Goal: Task Accomplishment & Management: Manage account settings

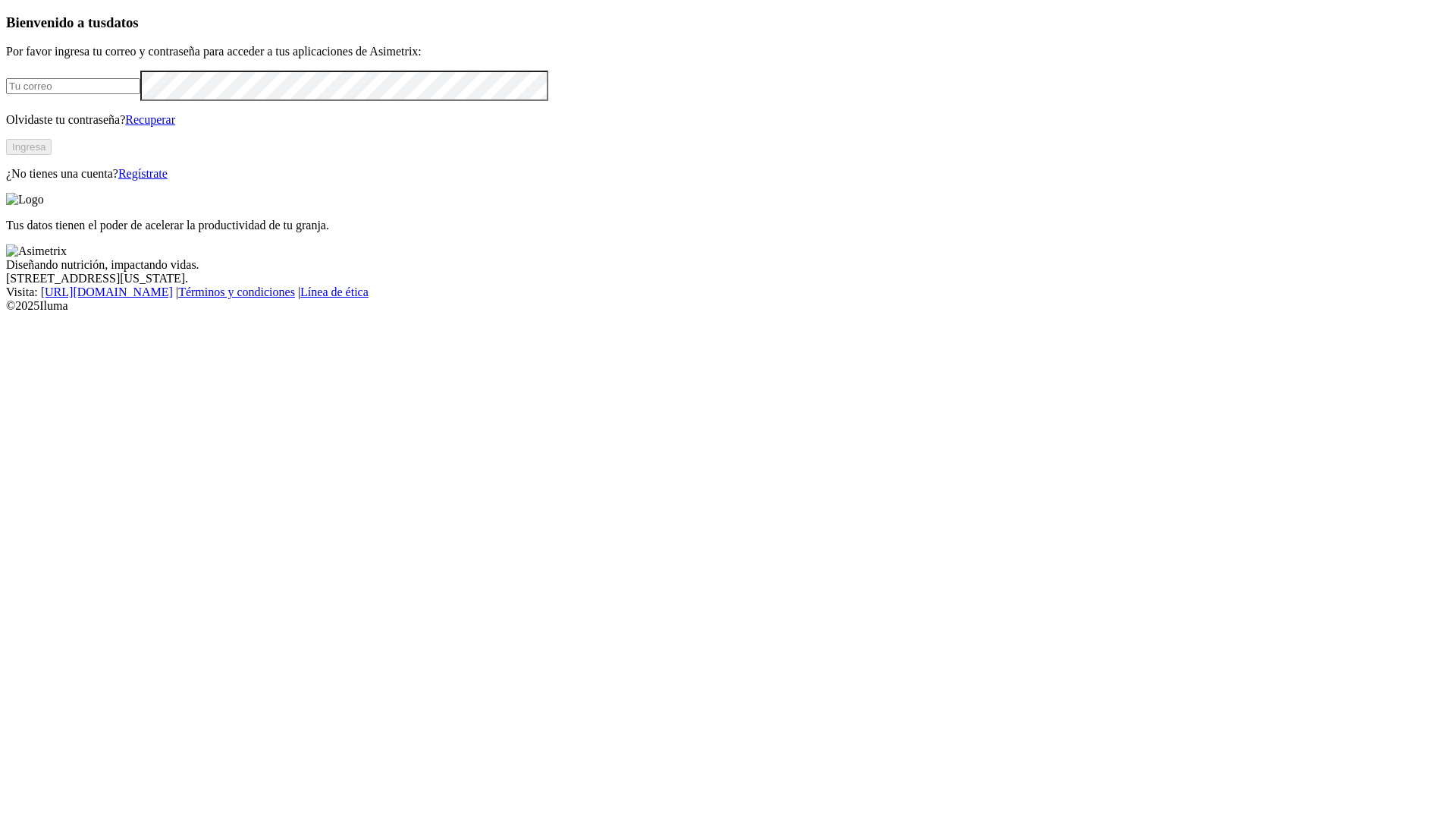
click at [127, 94] on input "email" at bounding box center [73, 86] width 134 height 16
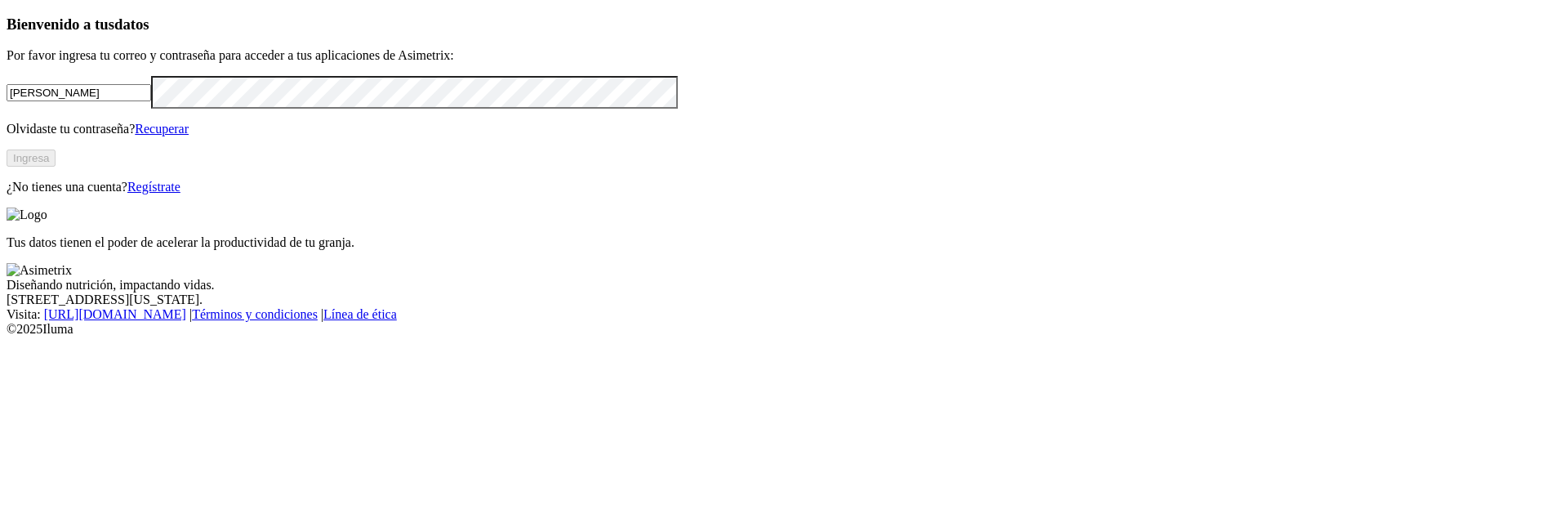
type input "daniel."
click input "submit" at bounding box center [0, 0] width 0 height 0
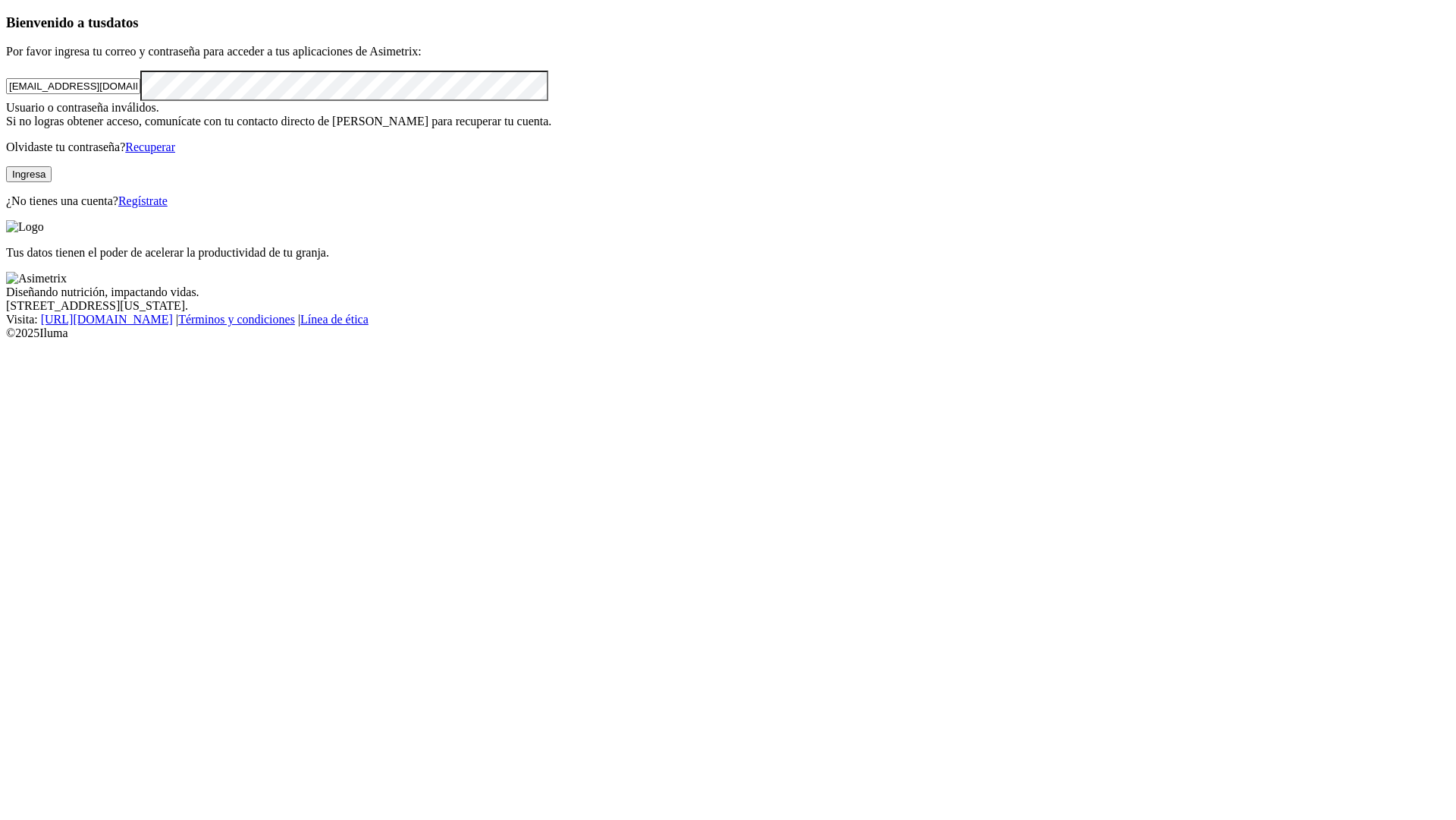
click at [140, 94] on input "jat@gmail.com" at bounding box center [73, 86] width 134 height 16
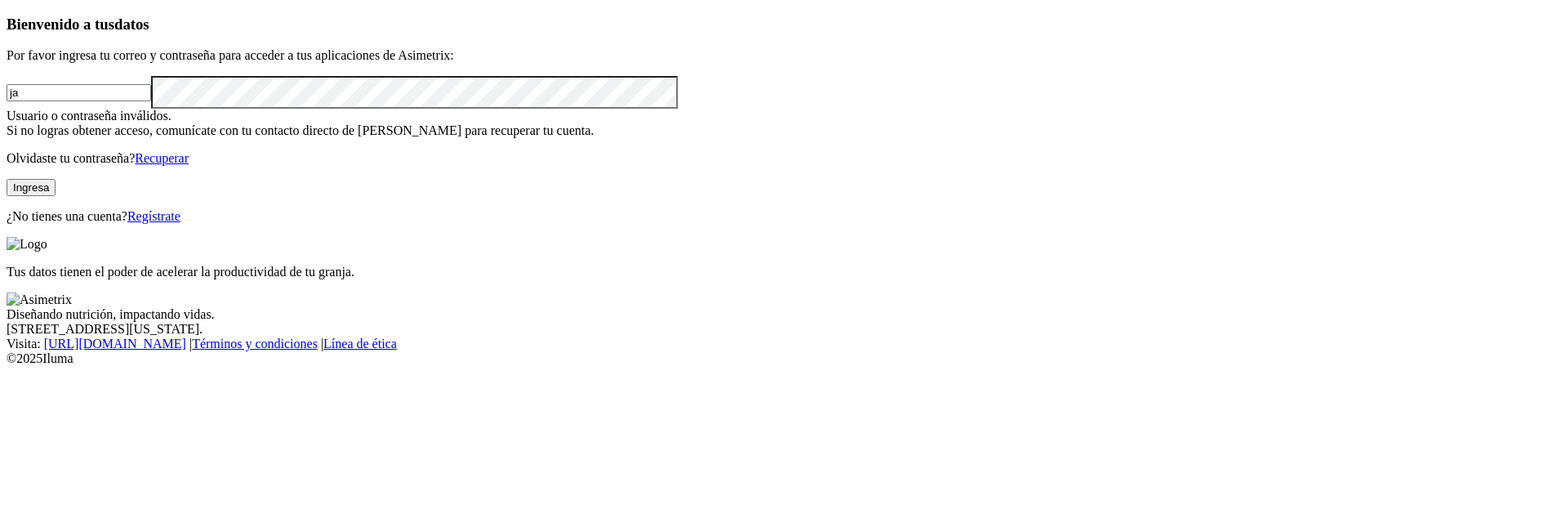
type input "j"
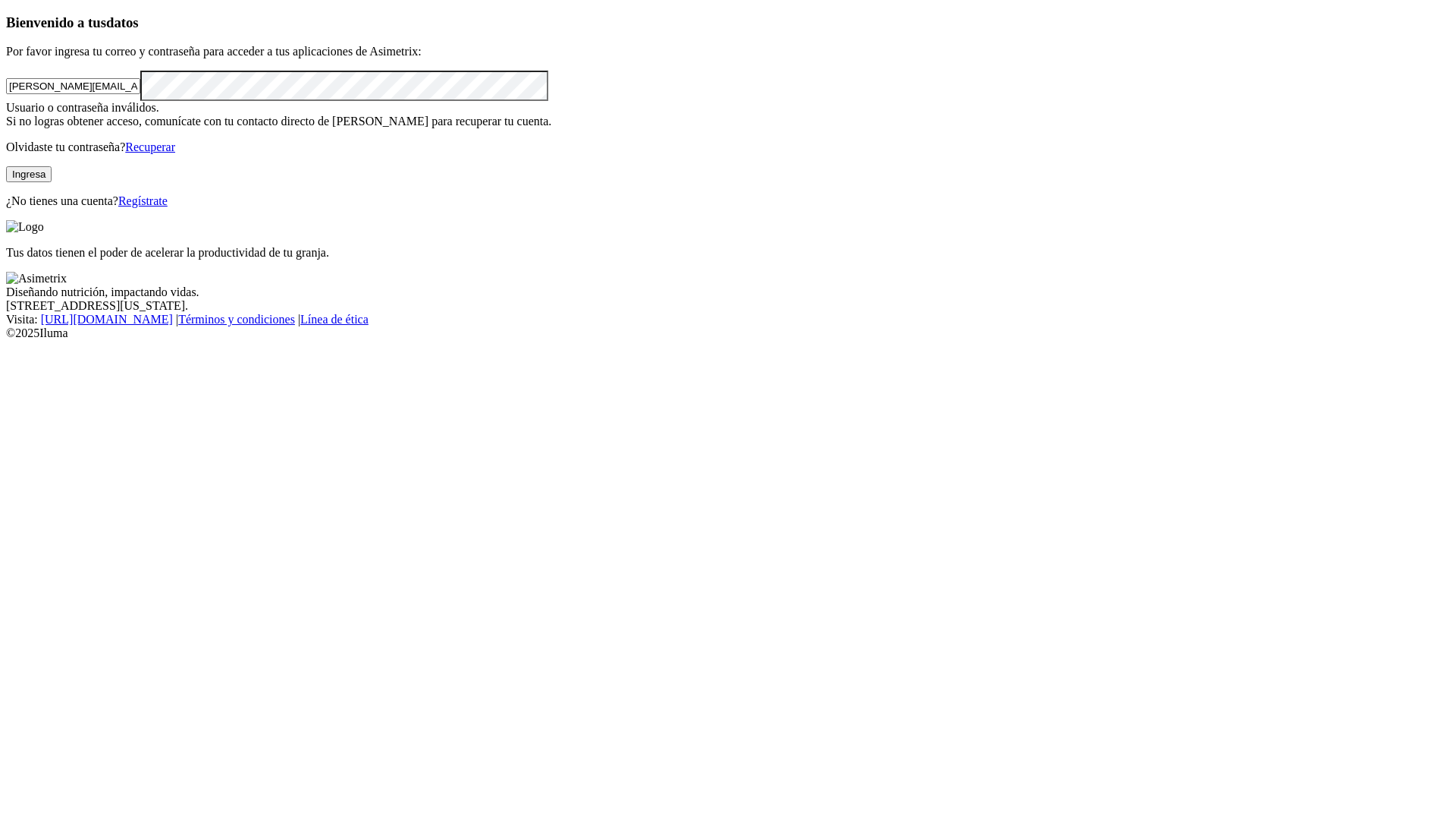
type input "daniel.villa@asimetrix.co"
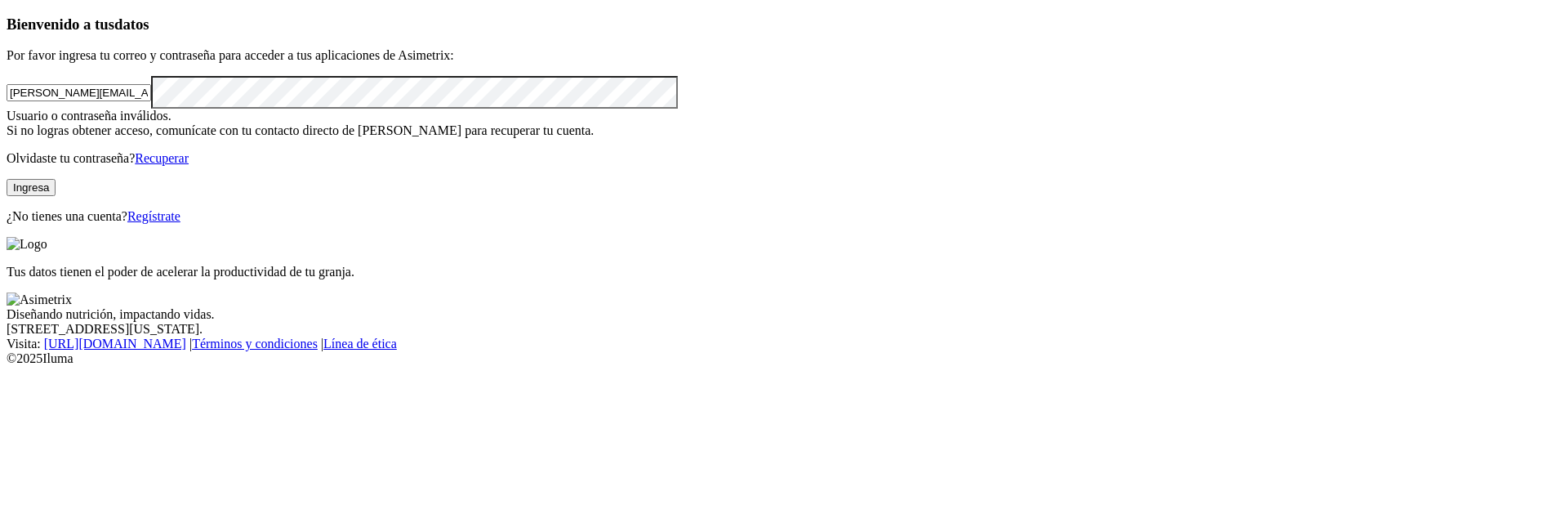
click input "submit" at bounding box center [0, 0] width 0 height 0
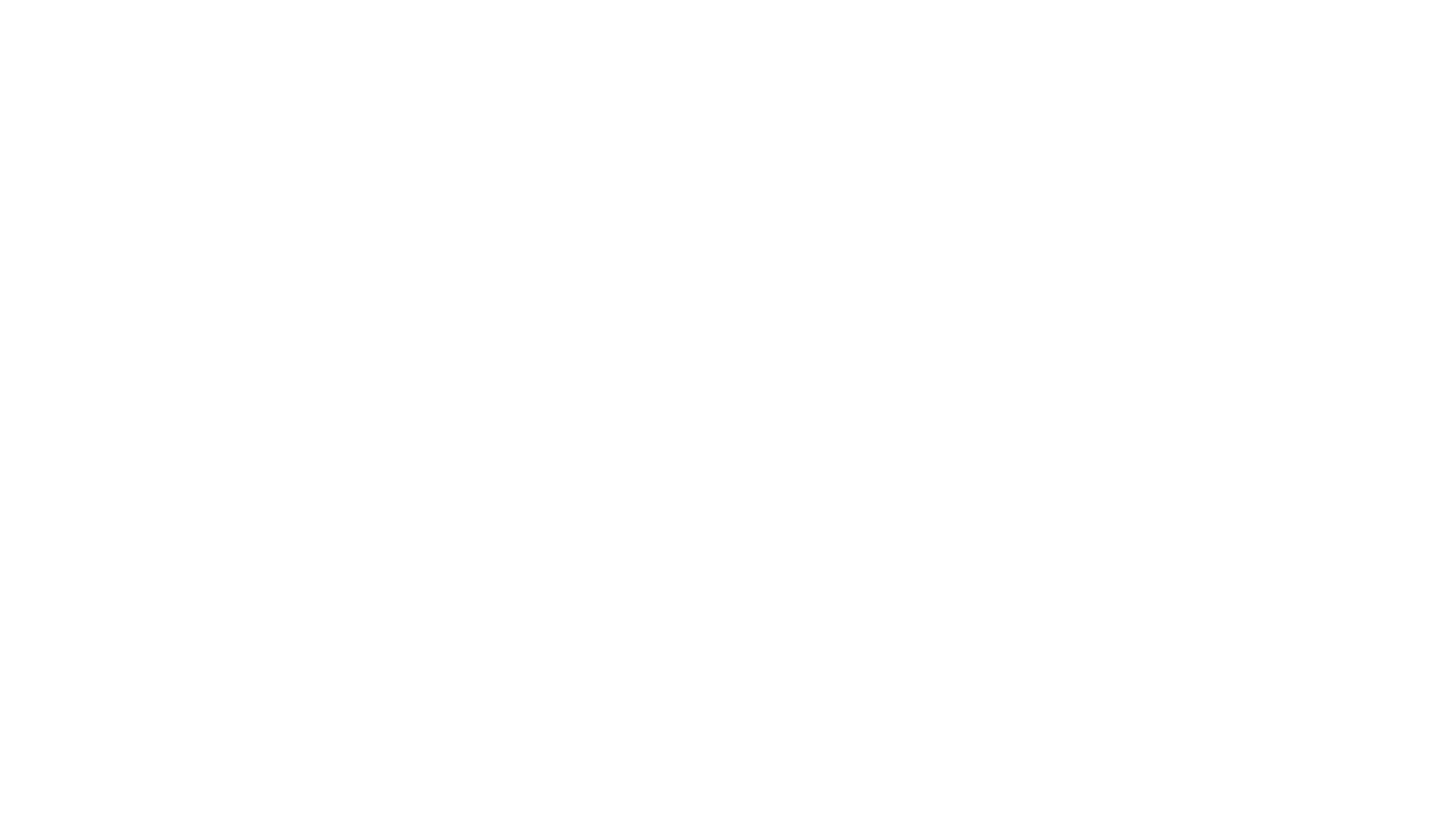
scroll to position [2832, 0]
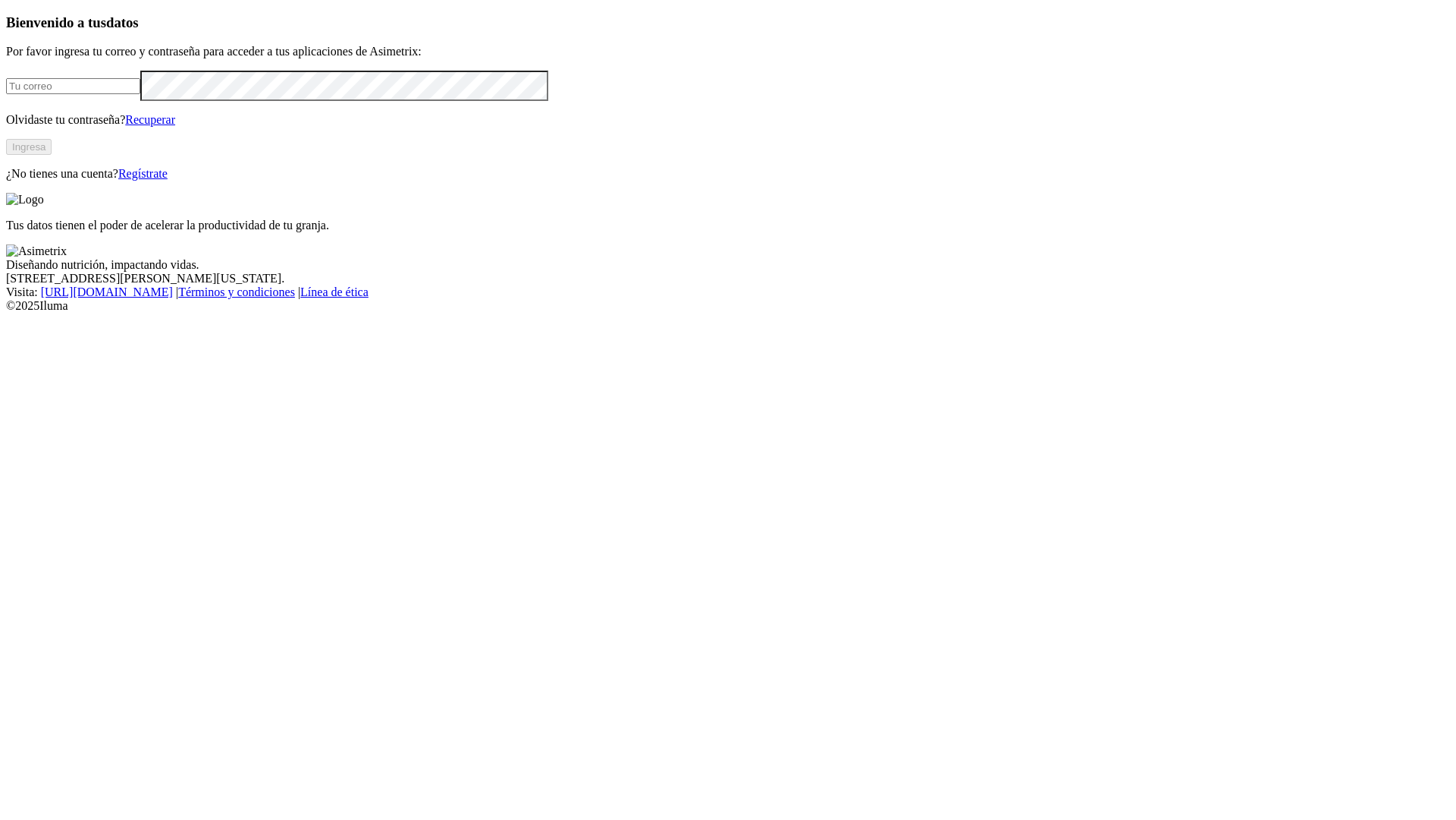
click at [102, 94] on input "email" at bounding box center [73, 86] width 134 height 16
type input "[EMAIL_ADDRESS][DOMAIN_NAME]"
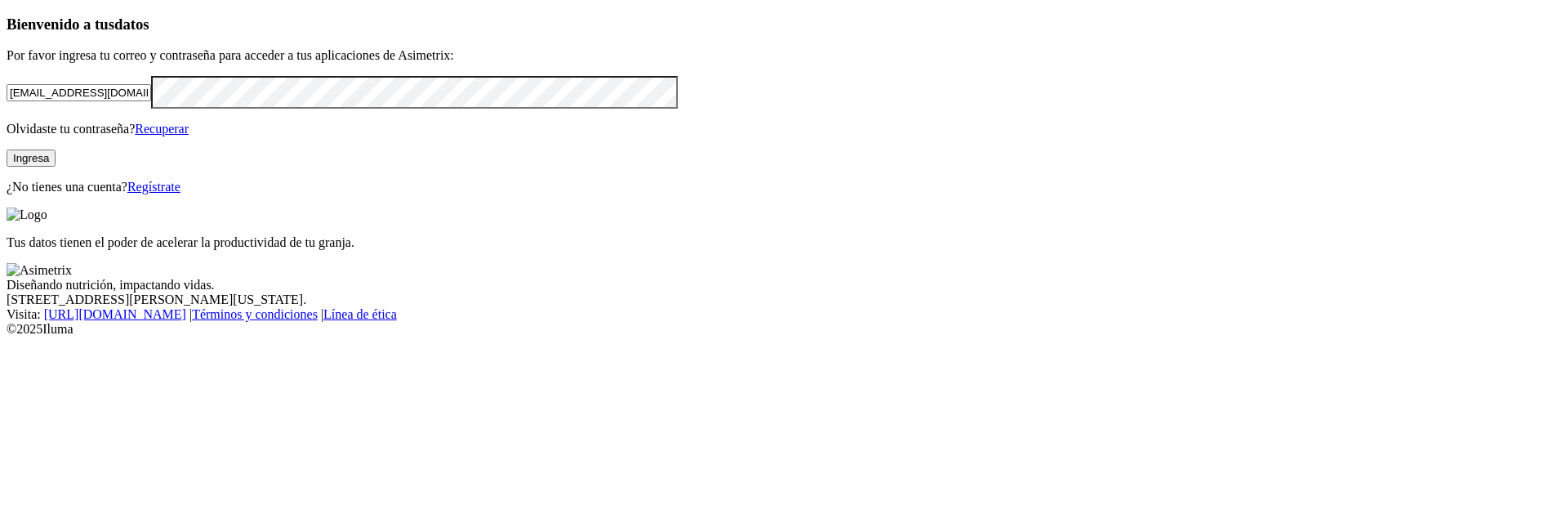
click input "submit" at bounding box center [0, 0] width 0 height 0
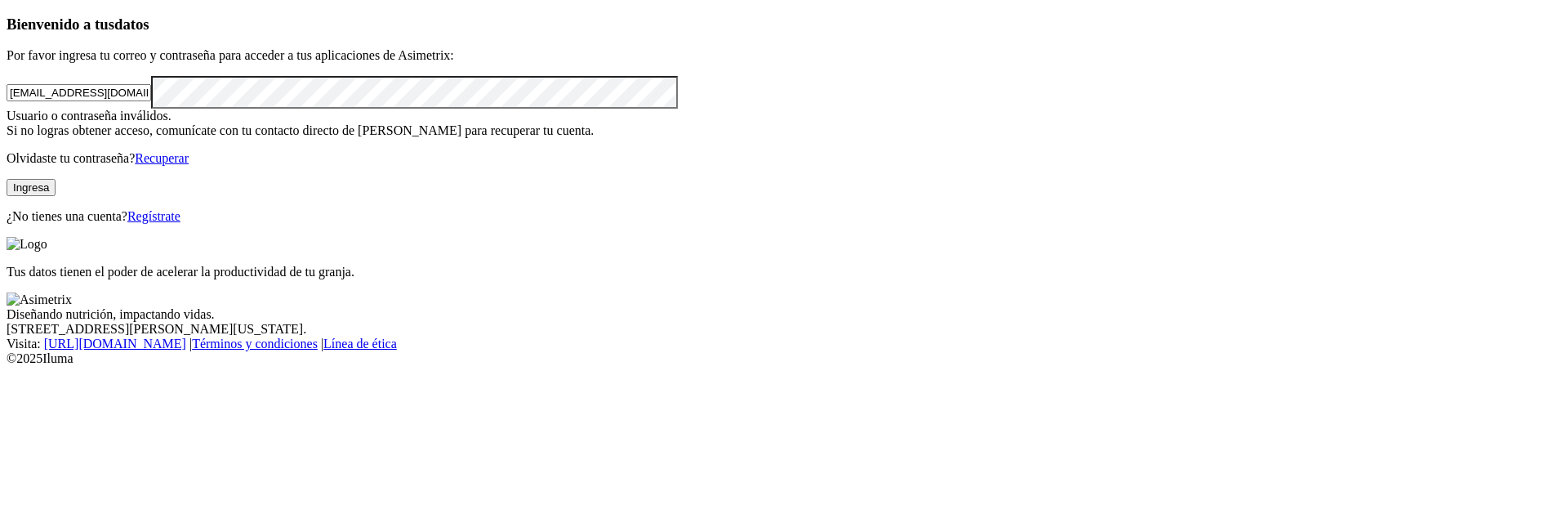
click input "submit" at bounding box center [0, 0] width 0 height 0
